Goal: Understand process/instructions

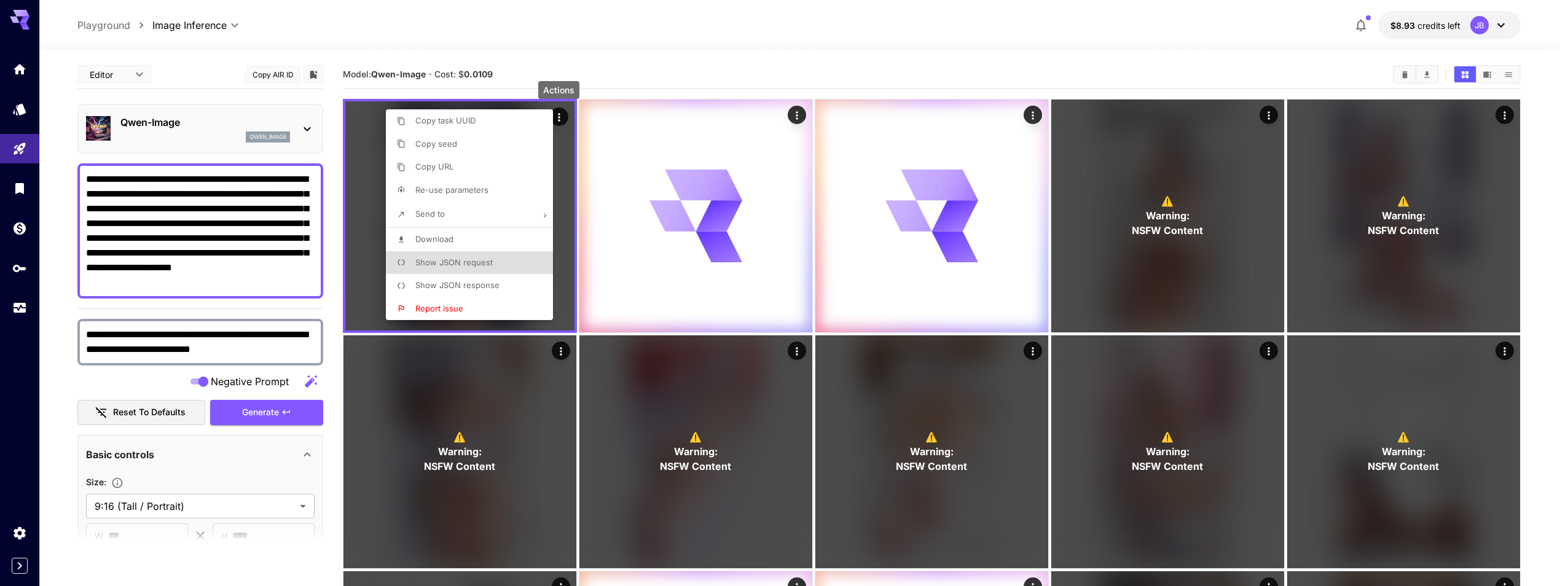
click at [875, 32] on div at bounding box center [784, 293] width 1568 height 586
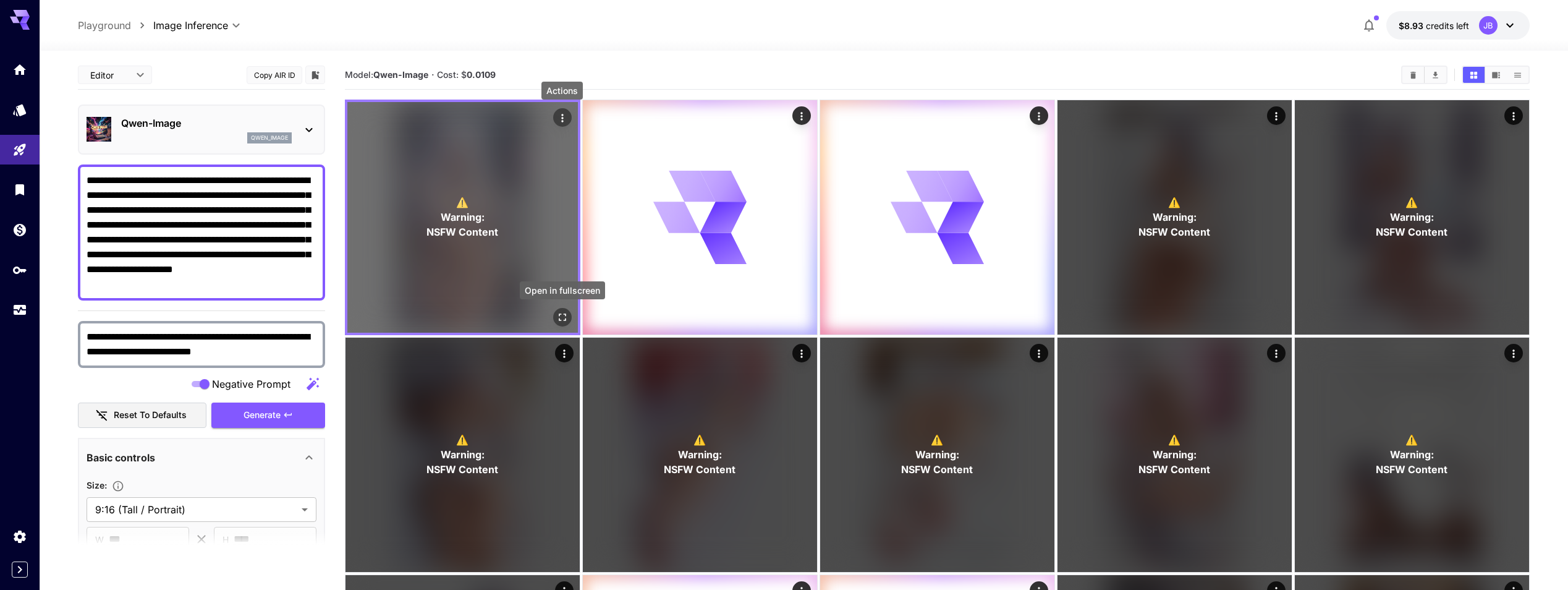
click at [562, 321] on icon "Open in fullscreen" at bounding box center [562, 317] width 13 height 13
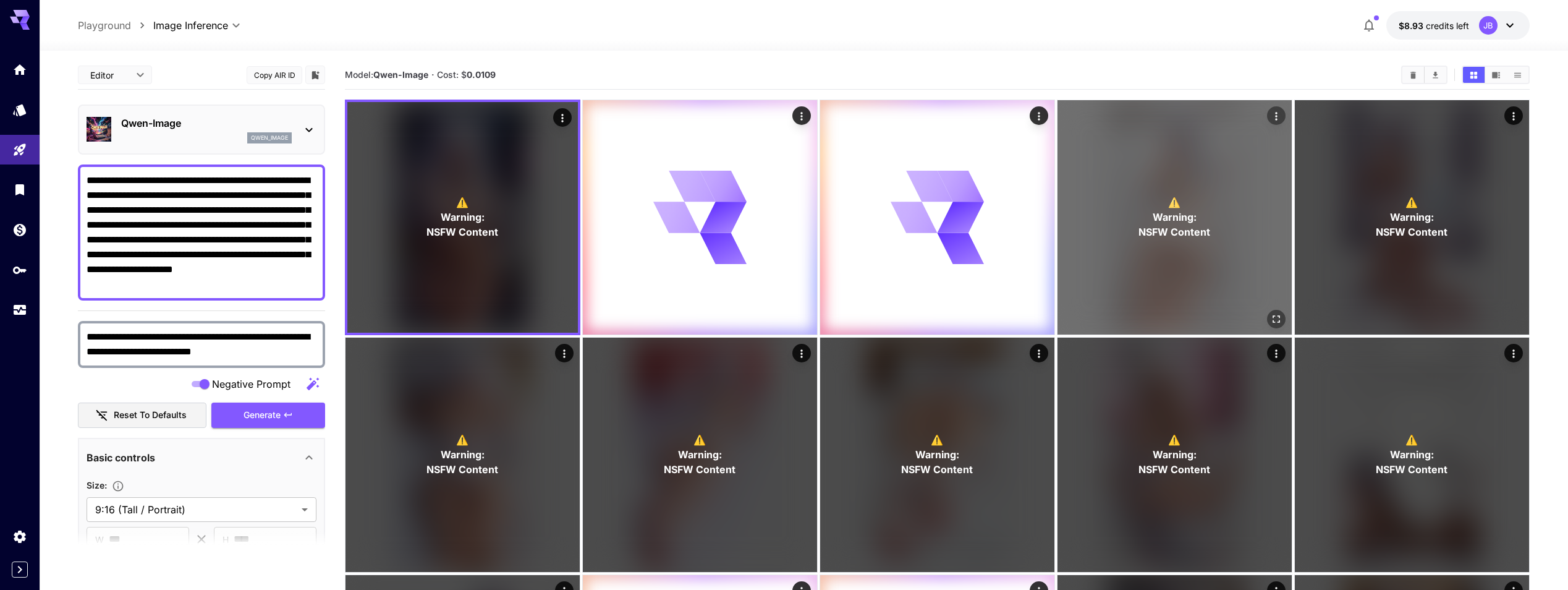
click at [1276, 322] on icon "Open in fullscreen" at bounding box center [1276, 319] width 8 height 8
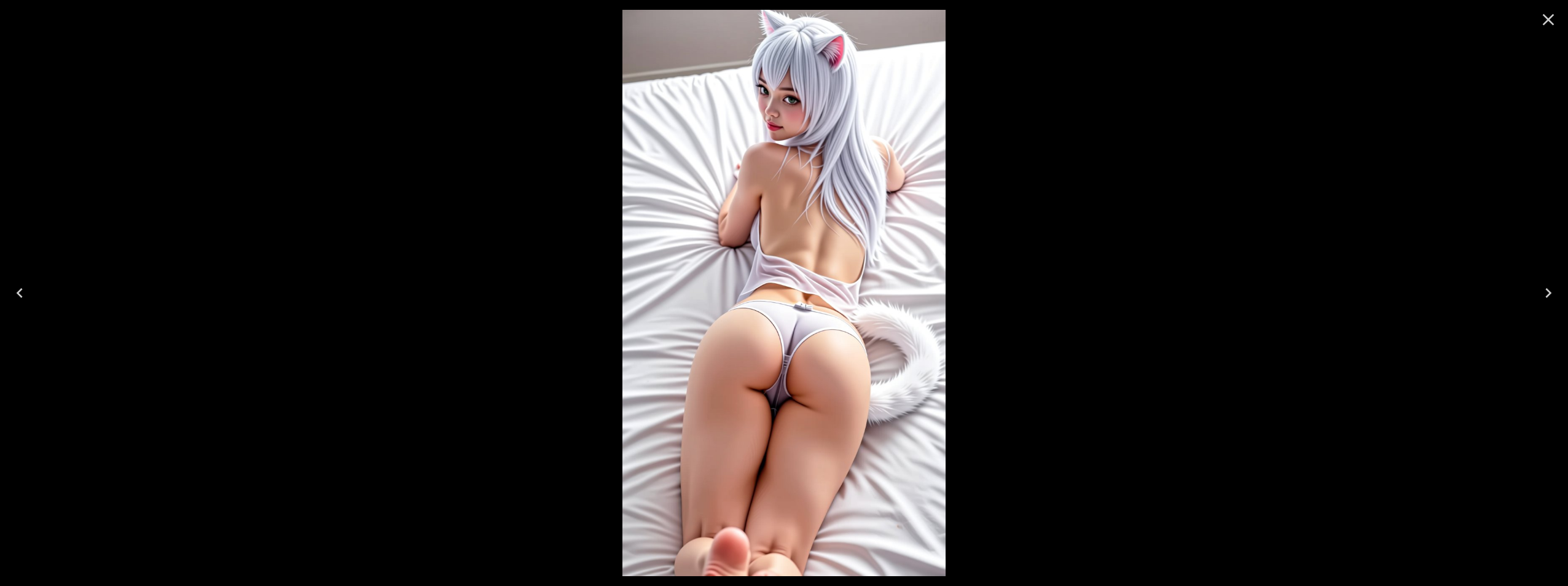
click at [1550, 297] on icon "Next" at bounding box center [1548, 293] width 19 height 19
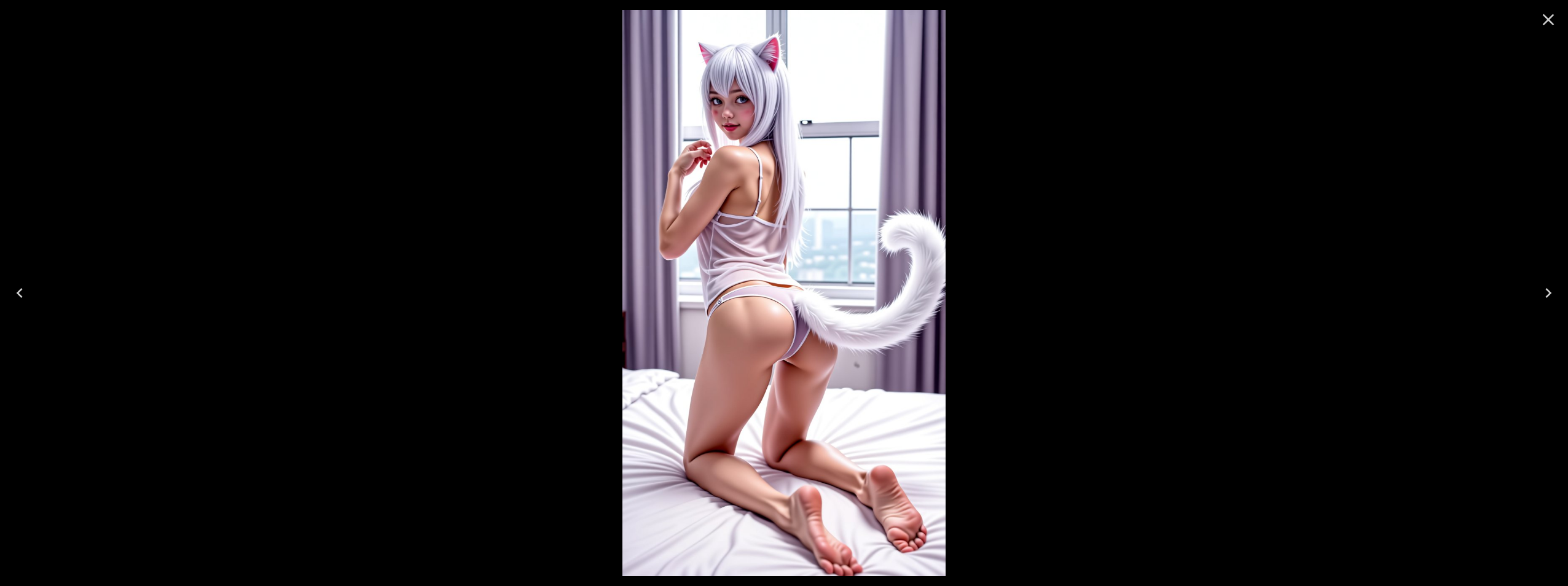
click at [1550, 297] on icon "Next" at bounding box center [1548, 293] width 19 height 19
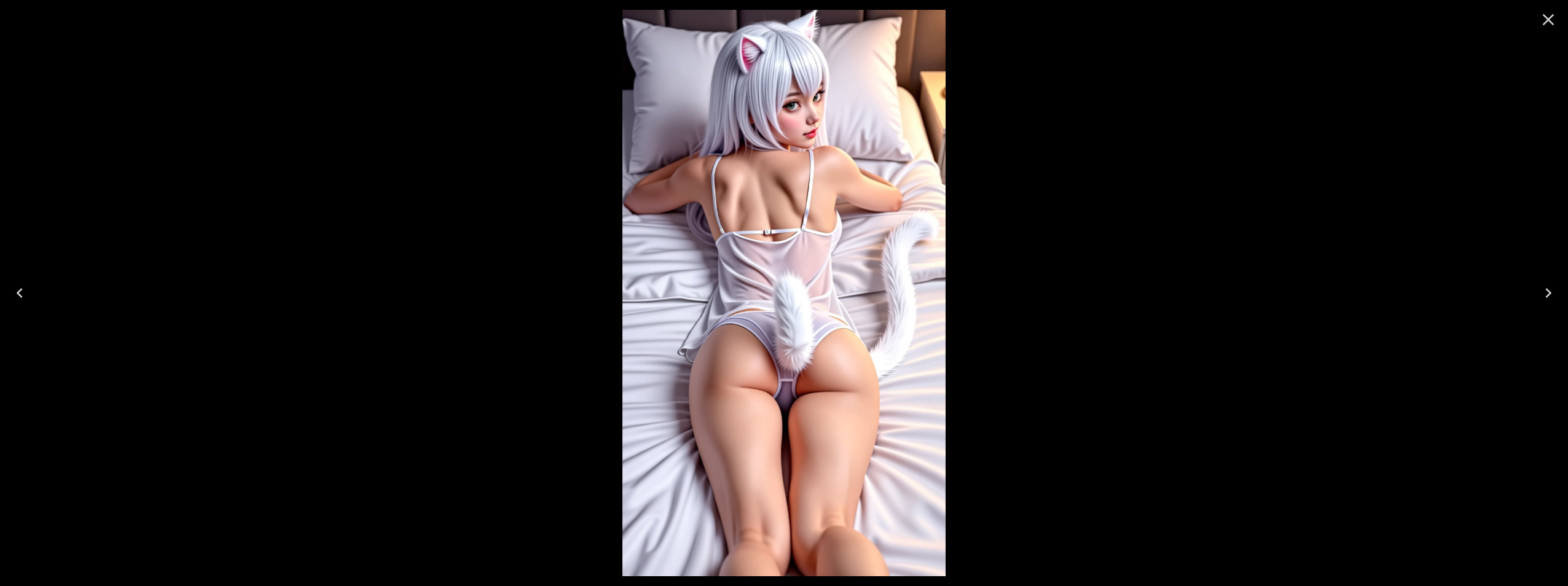
click at [1550, 297] on icon "Next" at bounding box center [1548, 293] width 19 height 19
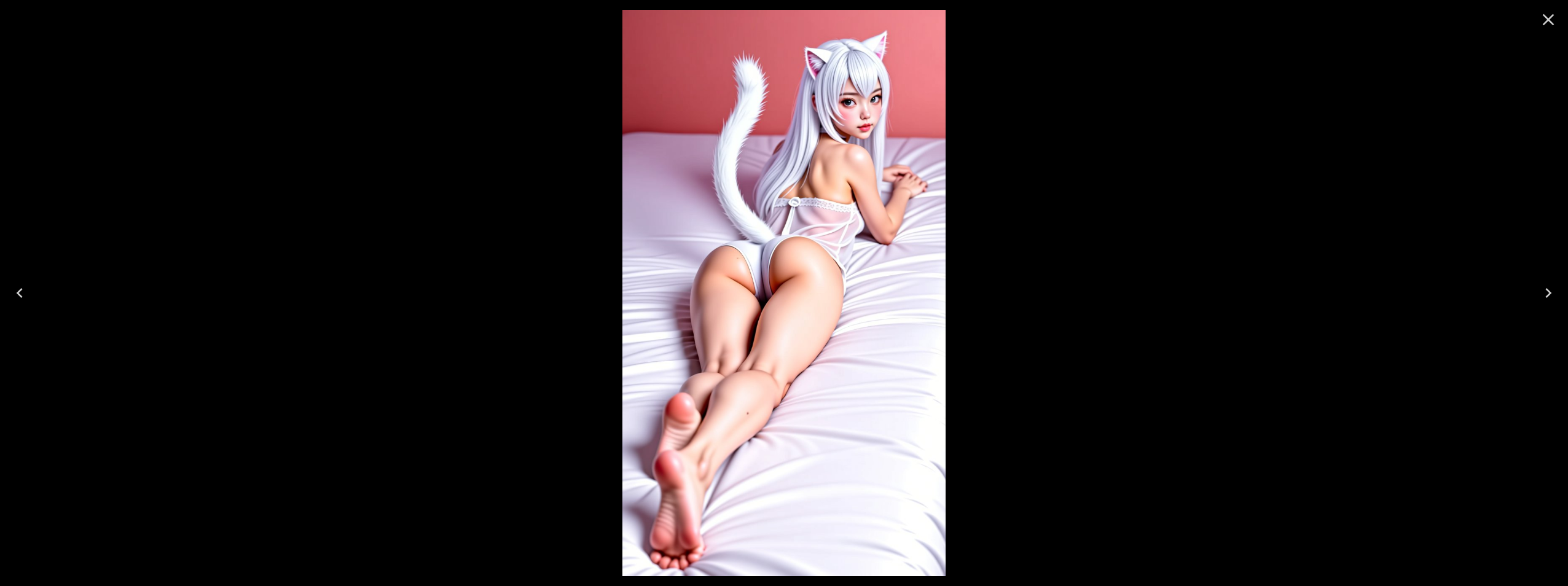
click at [1550, 297] on icon "Next" at bounding box center [1548, 293] width 19 height 19
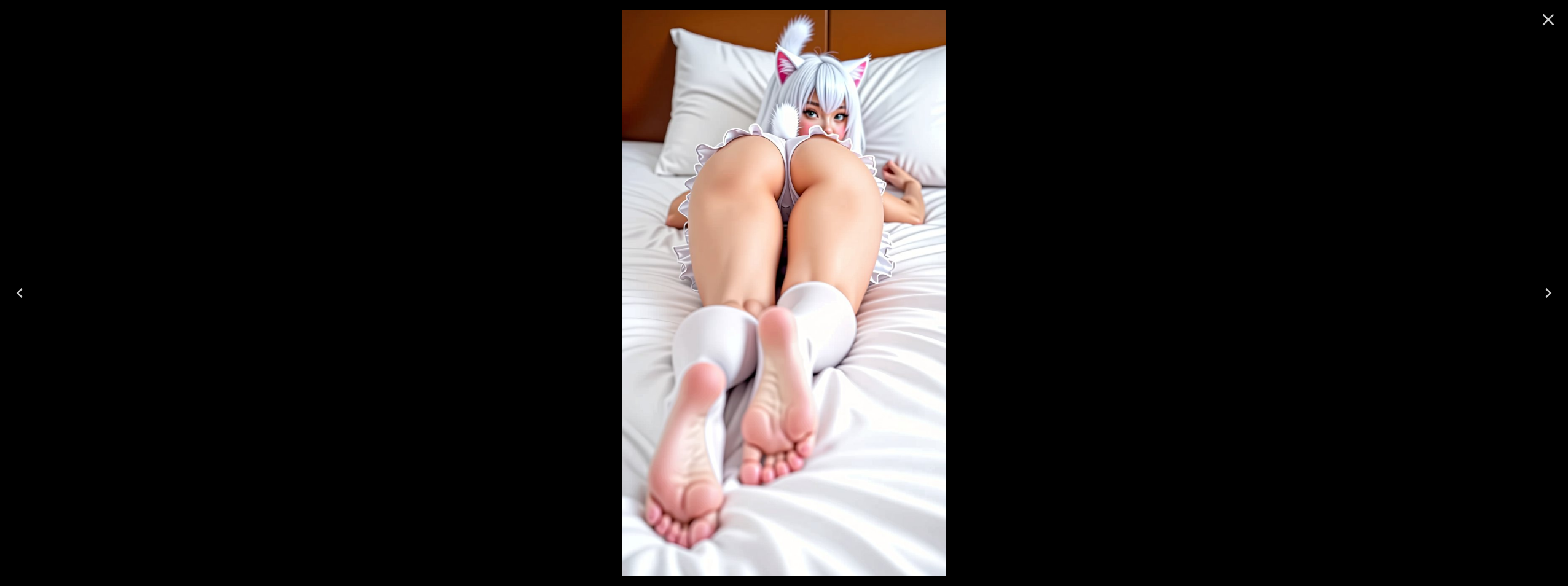
click at [1550, 297] on icon "Next" at bounding box center [1548, 293] width 19 height 19
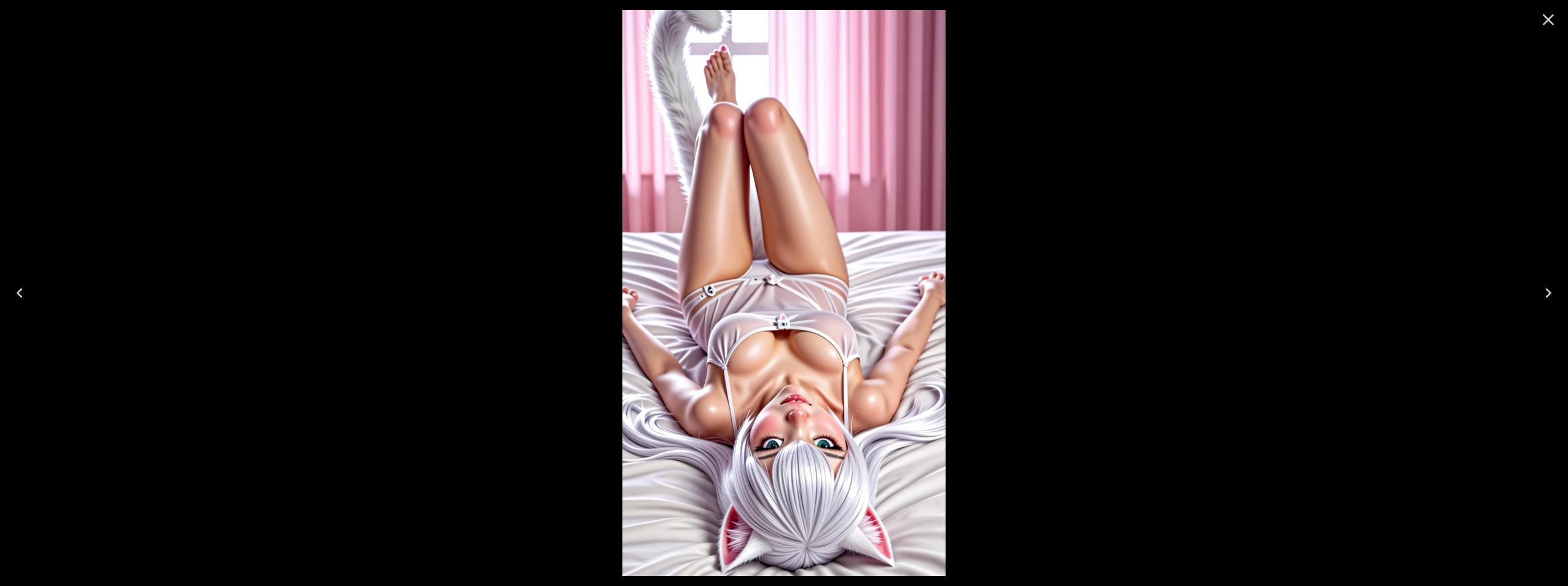
click at [1550, 297] on icon "Next" at bounding box center [1548, 293] width 19 height 19
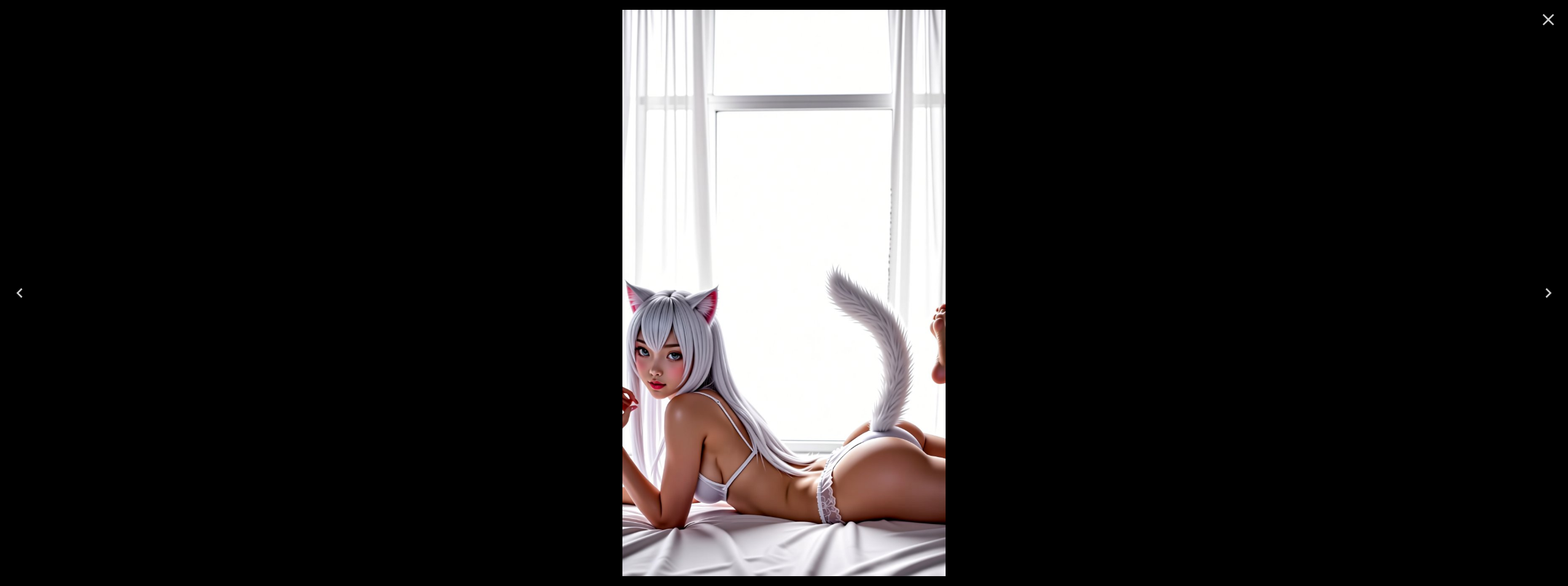
click at [1550, 297] on icon "Next" at bounding box center [1548, 293] width 19 height 19
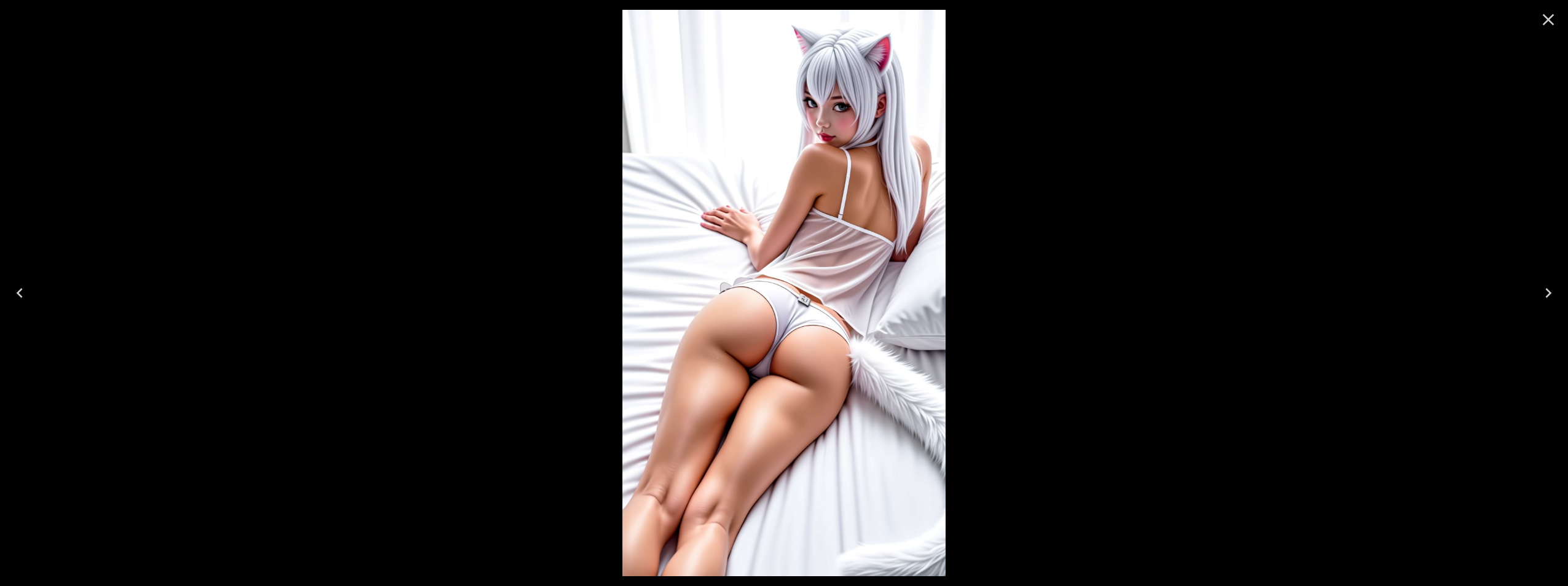
click at [1550, 297] on icon "Next" at bounding box center [1548, 293] width 19 height 19
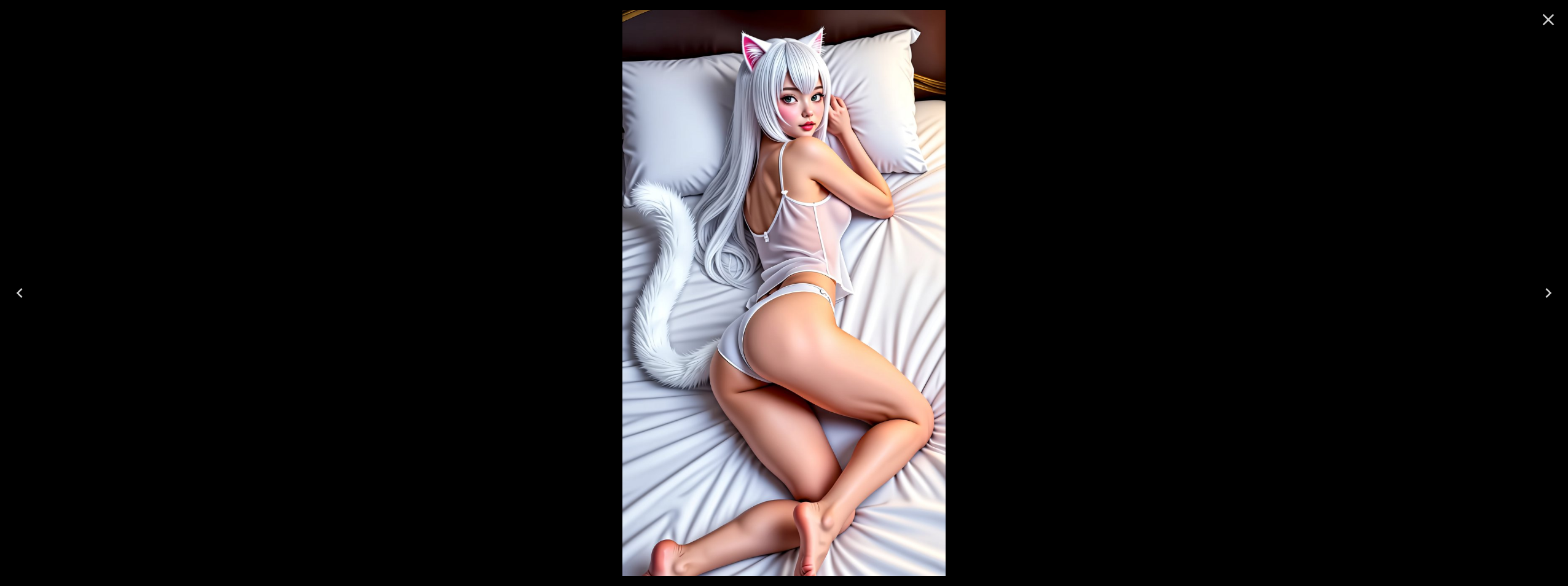
click at [1550, 297] on icon "Next" at bounding box center [1548, 293] width 19 height 19
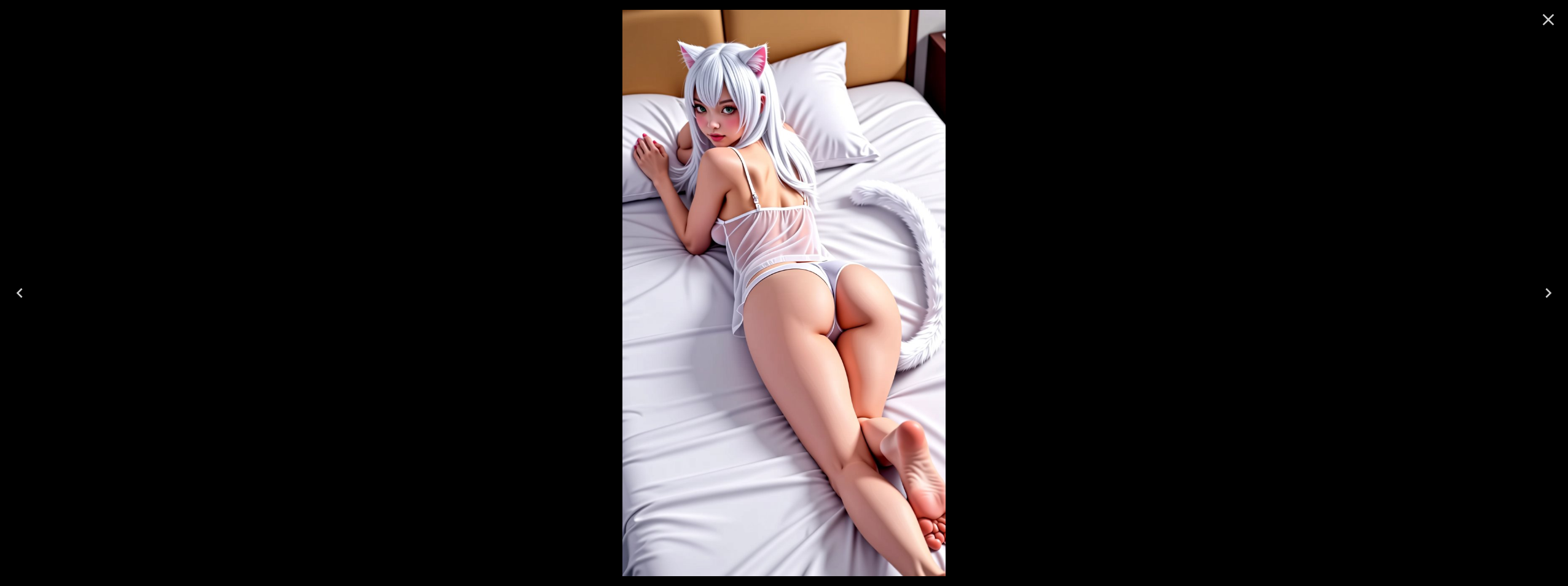
click at [1550, 297] on icon "Next" at bounding box center [1548, 293] width 19 height 19
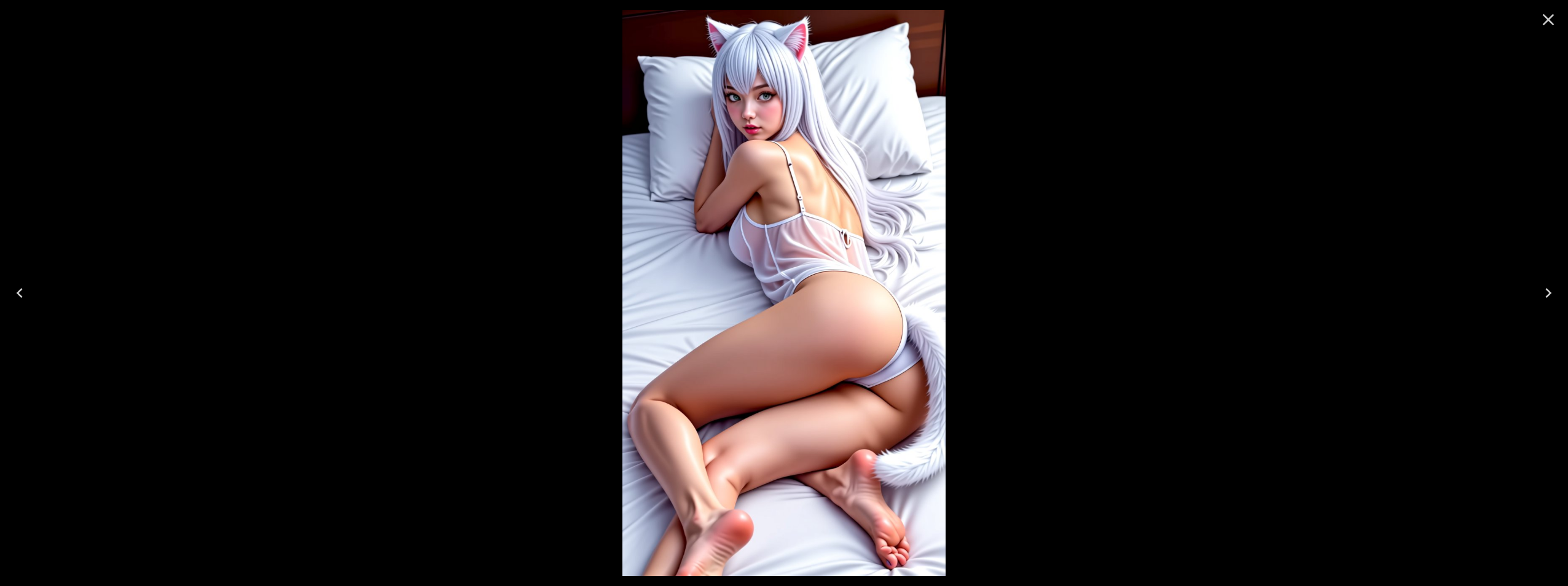
click at [1550, 297] on icon "Next" at bounding box center [1548, 293] width 19 height 19
